Goal: Information Seeking & Learning: Learn about a topic

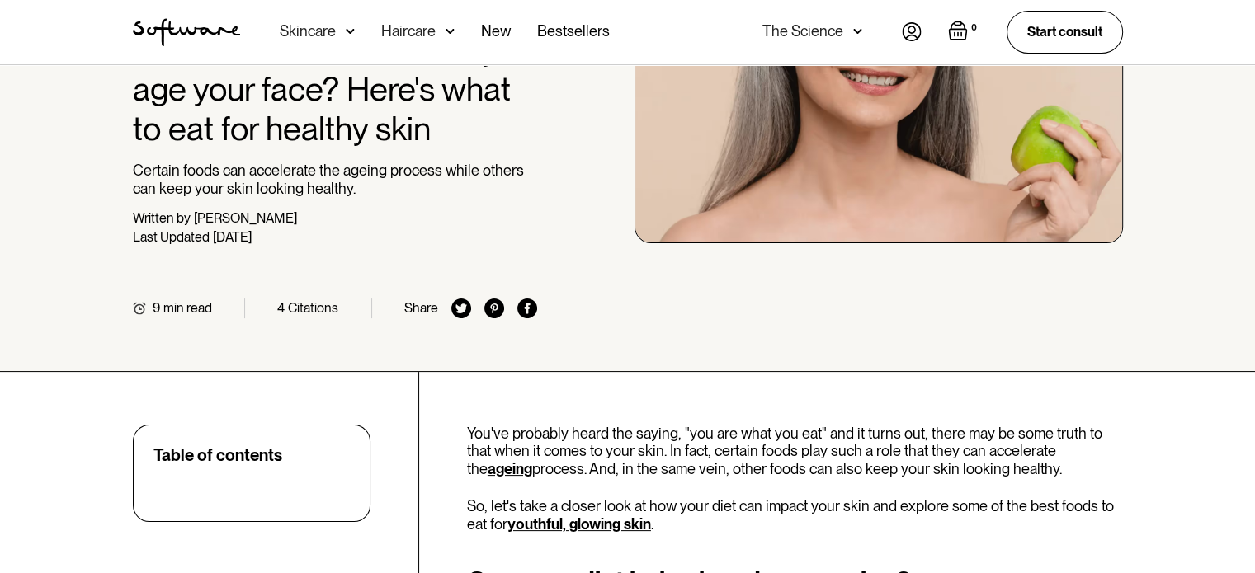
scroll to position [233, 0]
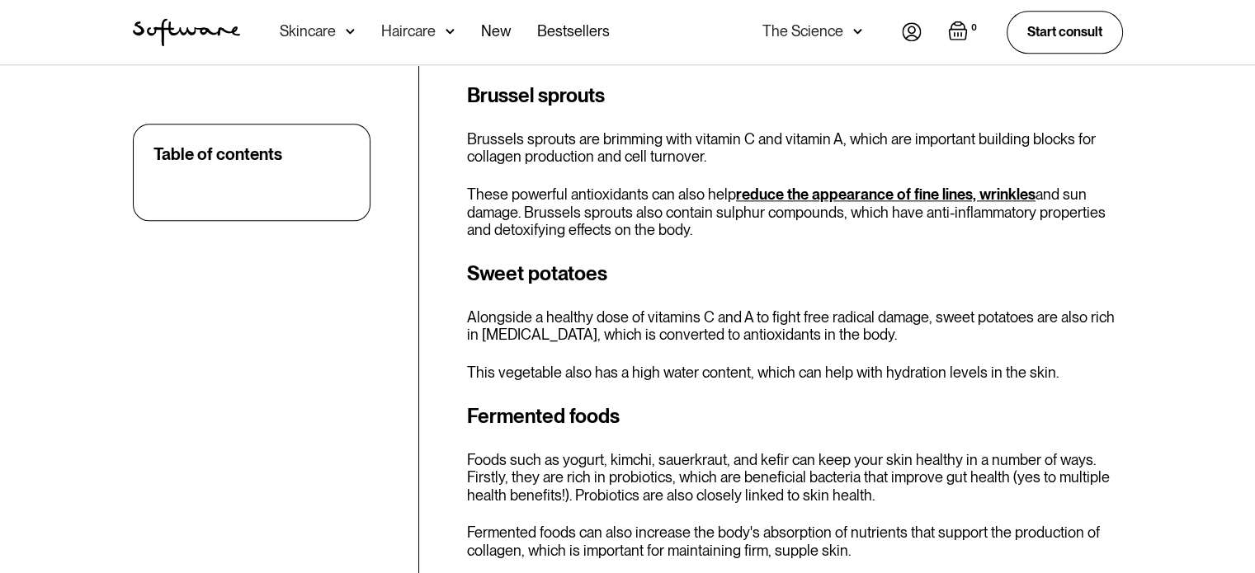
scroll to position [1958, 0]
